Goal: Information Seeking & Learning: Learn about a topic

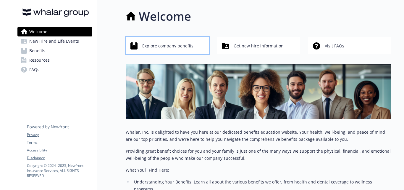
click at [176, 44] on span "Explore company benefits" at bounding box center [167, 45] width 51 height 11
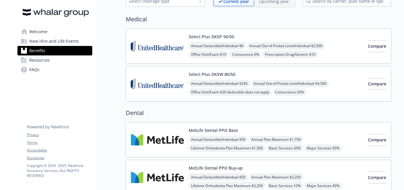
scroll to position [37, 0]
click at [183, 88] on img at bounding box center [157, 83] width 53 height 25
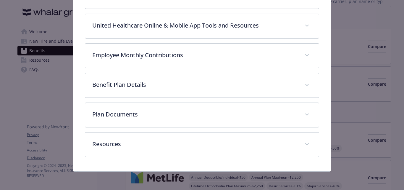
scroll to position [199, 0]
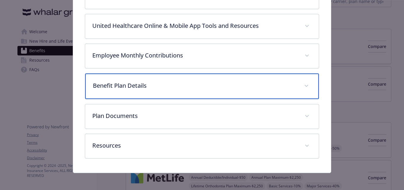
click at [183, 88] on p "Benefit Plan Details" at bounding box center [195, 85] width 204 height 9
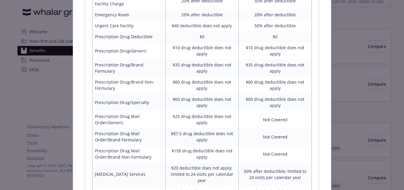
scroll to position [561, 0]
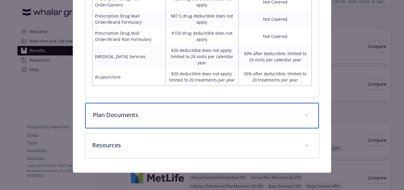
click at [186, 120] on div "Plan Documents" at bounding box center [202, 115] width 234 height 25
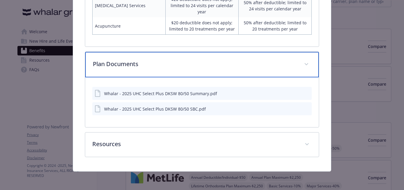
scroll to position [611, 0]
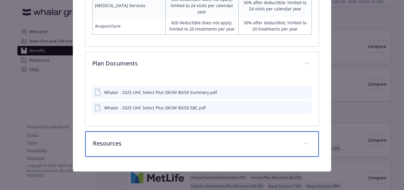
click at [169, 149] on div "Resources" at bounding box center [202, 143] width 234 height 25
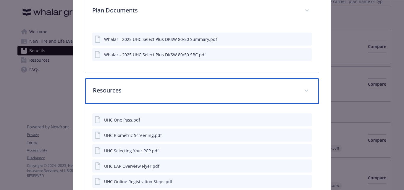
scroll to position [760, 0]
